Goal: Learn about a topic: Learn about a topic

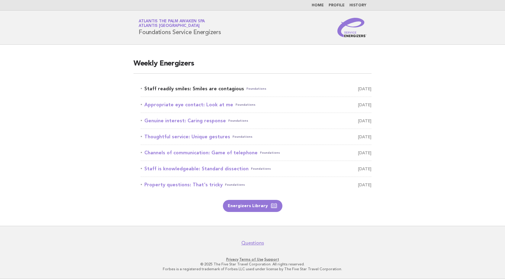
click at [186, 88] on link "Staff readily smiles: Smiles are contagious Foundations August 25" at bounding box center [256, 89] width 231 height 8
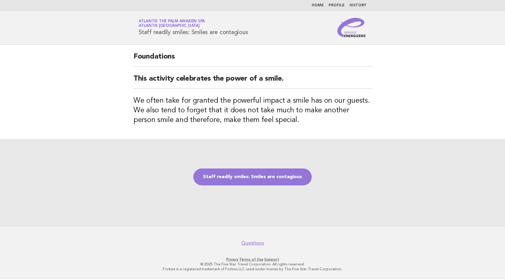
drag, startPoint x: 139, startPoint y: 32, endPoint x: 250, endPoint y: 37, distance: 111.6
click at [250, 37] on div "Service Energizers Atlantis The Palm Awaken Spa Atlantis [GEOGRAPHIC_DATA] Staf…" at bounding box center [252, 27] width 245 height 19
copy h1 "Staff readily smiles: Smiles are contagious"
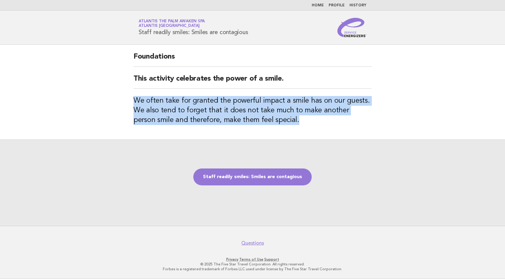
drag, startPoint x: 133, startPoint y: 100, endPoint x: 274, endPoint y: 120, distance: 142.8
click at [274, 120] on div "Foundations This activity celebrates the power of a smile. We often take for gr…" at bounding box center [252, 92] width 253 height 95
copy h3 "We often take for granted the powerful impact a smile has on our guests. We als…"
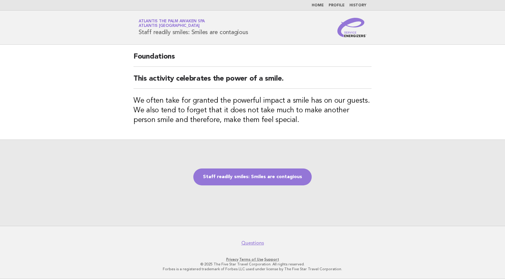
click at [324, 150] on div "Staff readily smiles: Smiles are contagious" at bounding box center [252, 183] width 505 height 86
click at [245, 178] on link "Staff readily smiles: Smiles are contagious" at bounding box center [252, 177] width 118 height 17
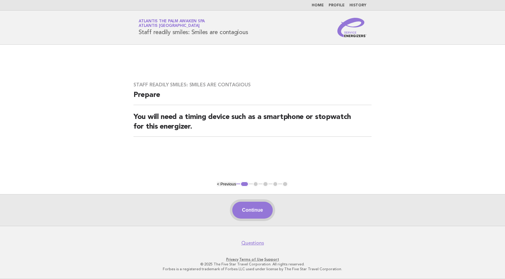
click at [260, 210] on button "Continue" at bounding box center [252, 210] width 40 height 17
